Goal: Information Seeking & Learning: Understand process/instructions

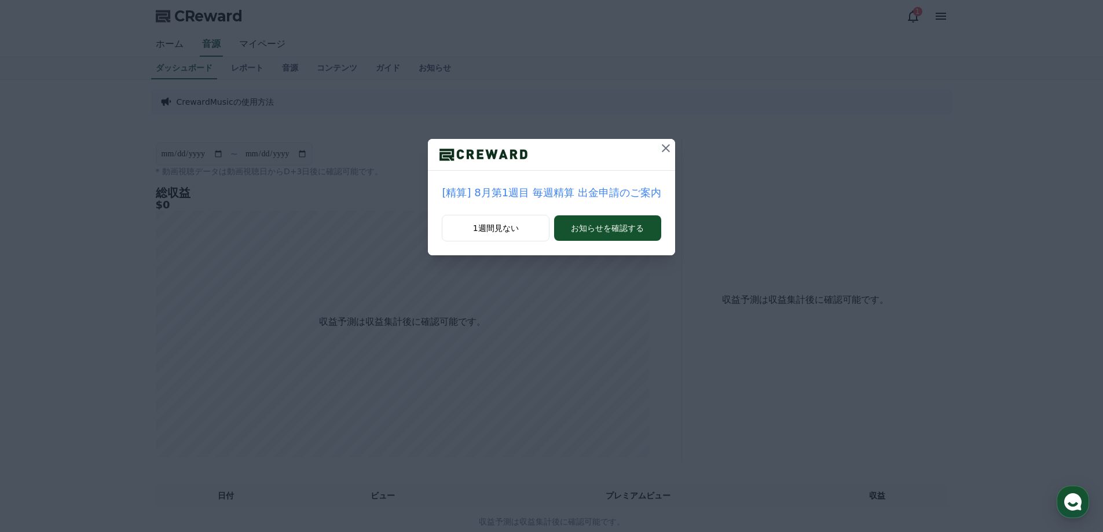
click at [665, 148] on icon at bounding box center [666, 148] width 14 height 14
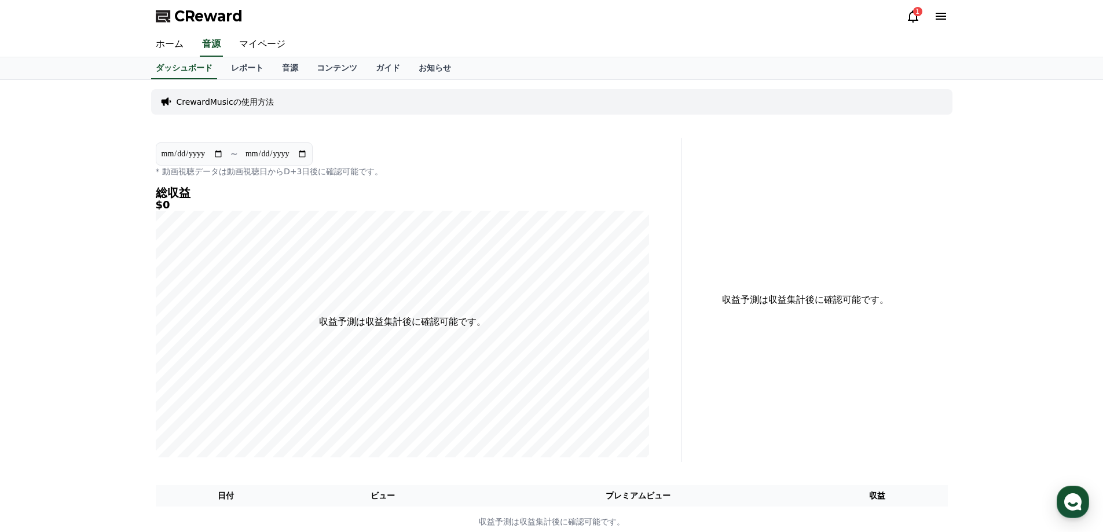
click at [228, 101] on p "CrewardMusicの使用方法" at bounding box center [225, 102] width 97 height 12
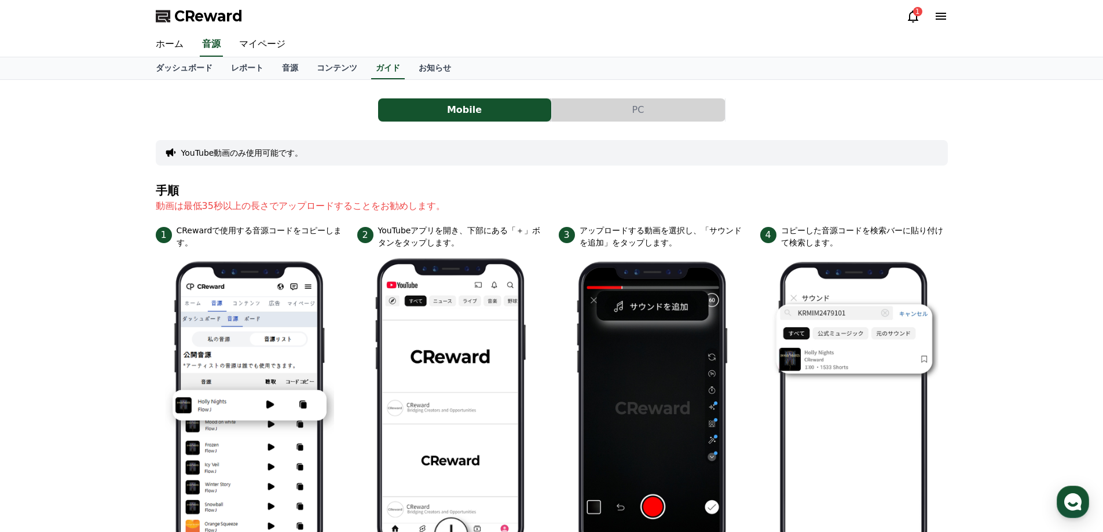
click at [611, 116] on button "PC" at bounding box center [638, 109] width 173 height 23
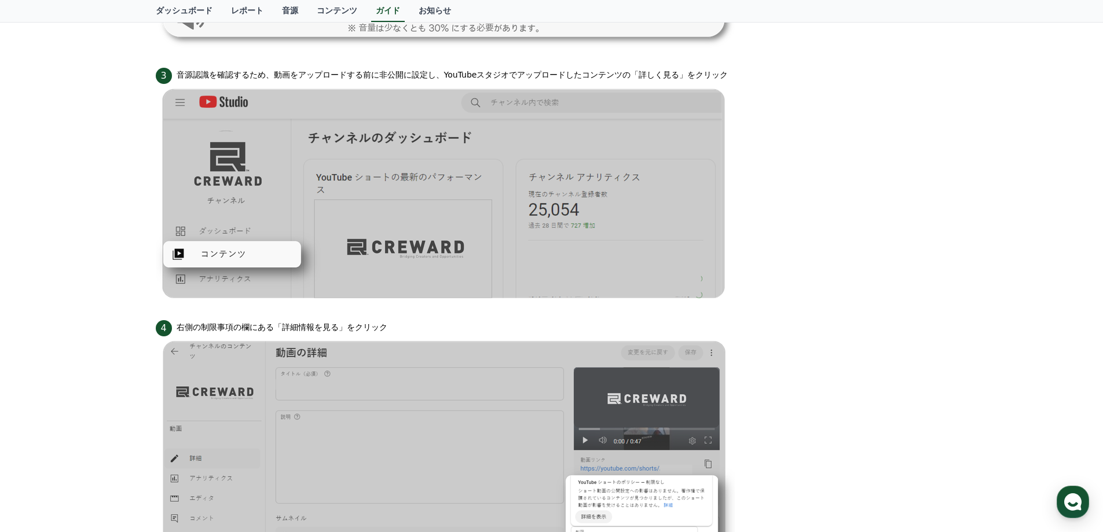
scroll to position [695, 0]
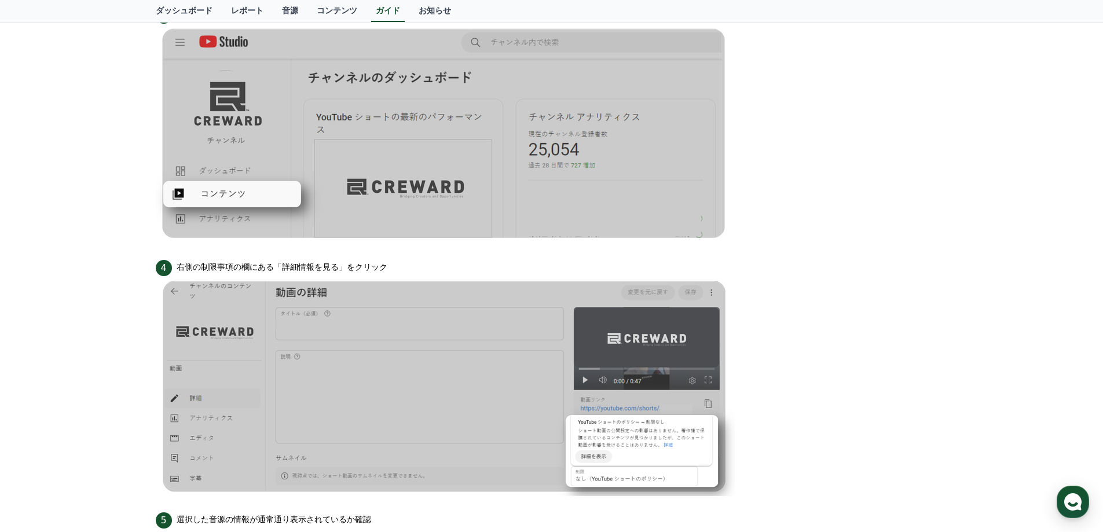
click at [219, 196] on img at bounding box center [445, 134] width 579 height 220
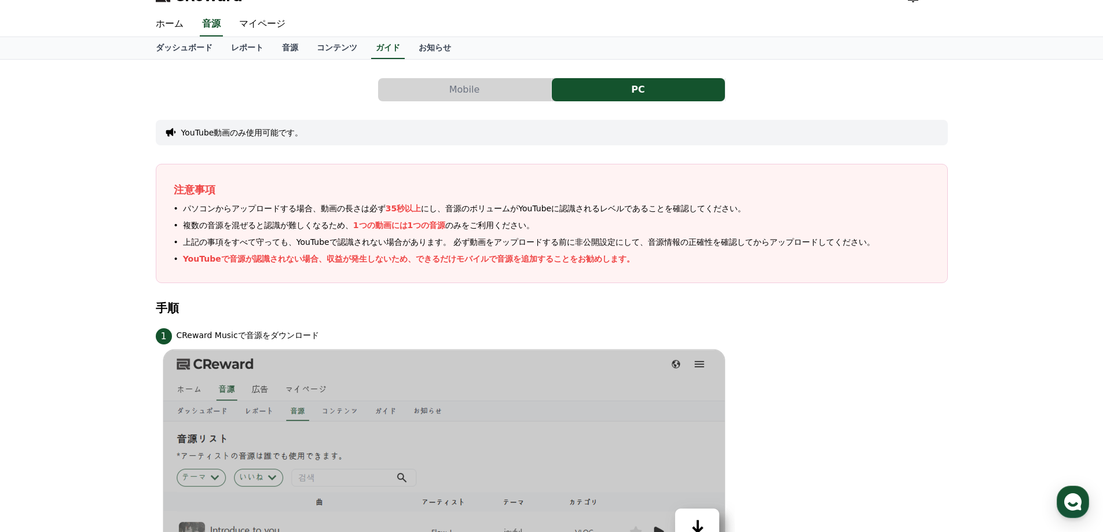
scroll to position [0, 0]
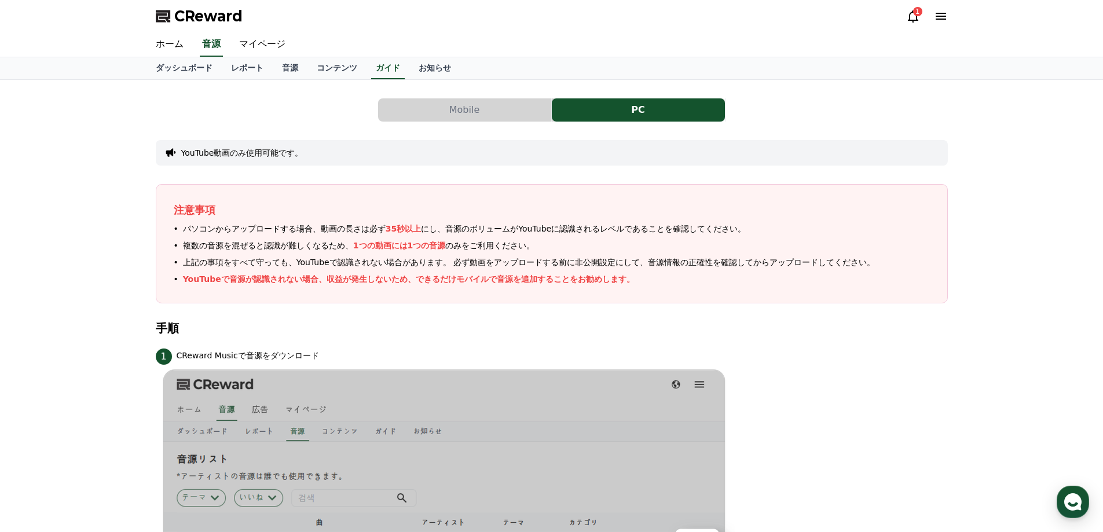
click at [919, 16] on icon at bounding box center [913, 16] width 14 height 14
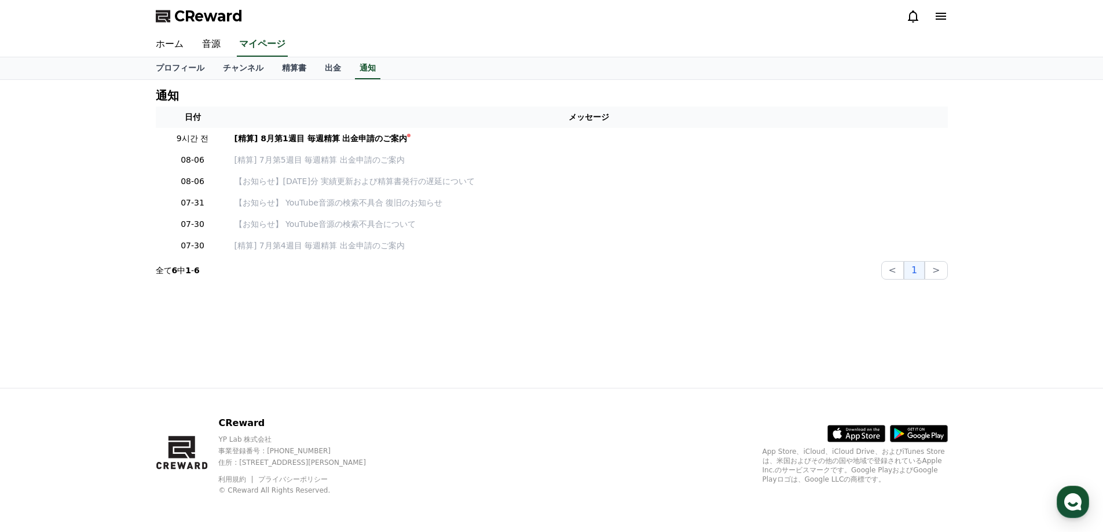
click at [941, 14] on icon at bounding box center [941, 16] width 10 height 7
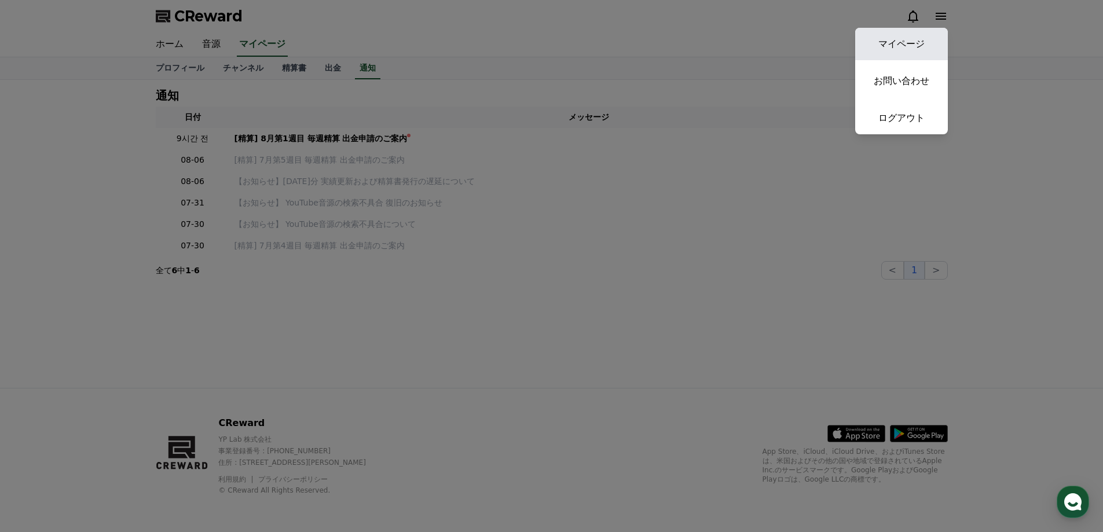
click at [909, 38] on link "マイページ" at bounding box center [901, 44] width 93 height 32
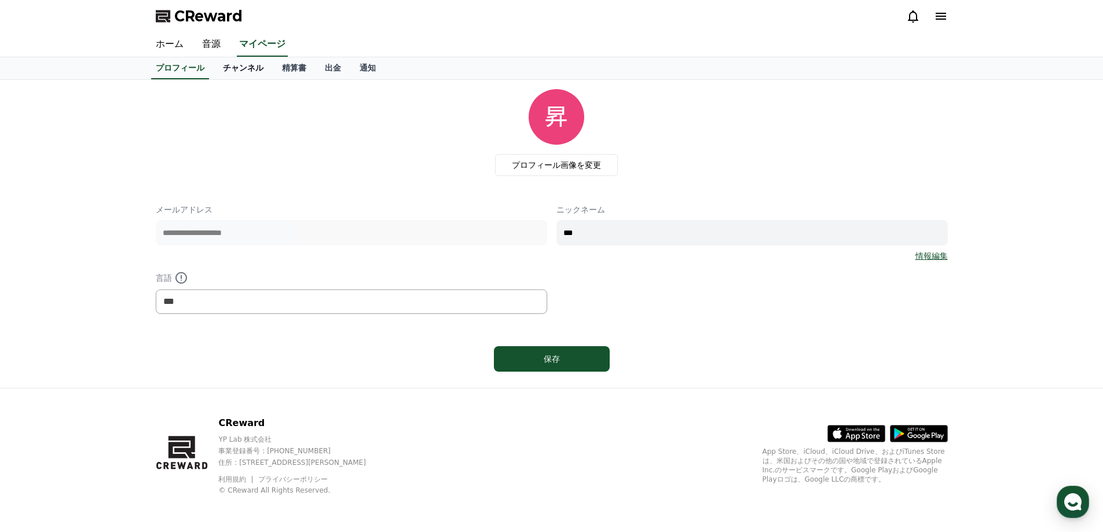
click at [233, 68] on link "チャンネル" at bounding box center [243, 68] width 59 height 22
